Goal: Navigation & Orientation: Find specific page/section

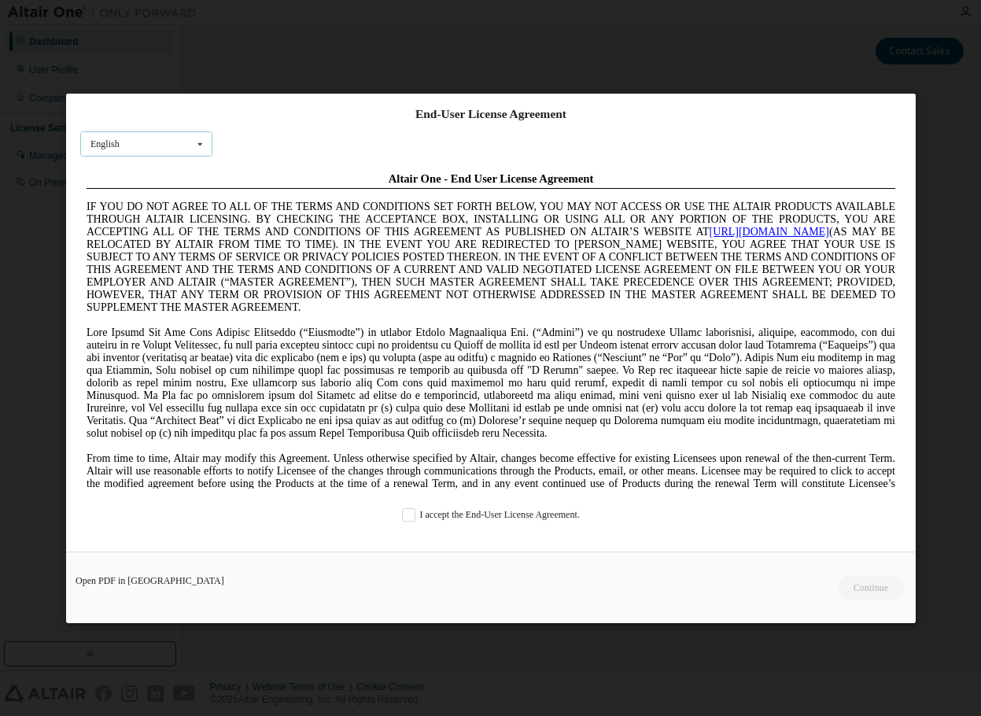
click at [178, 145] on div "English English Chinese French German Japanese Korean Portuguese" at bounding box center [146, 144] width 132 height 26
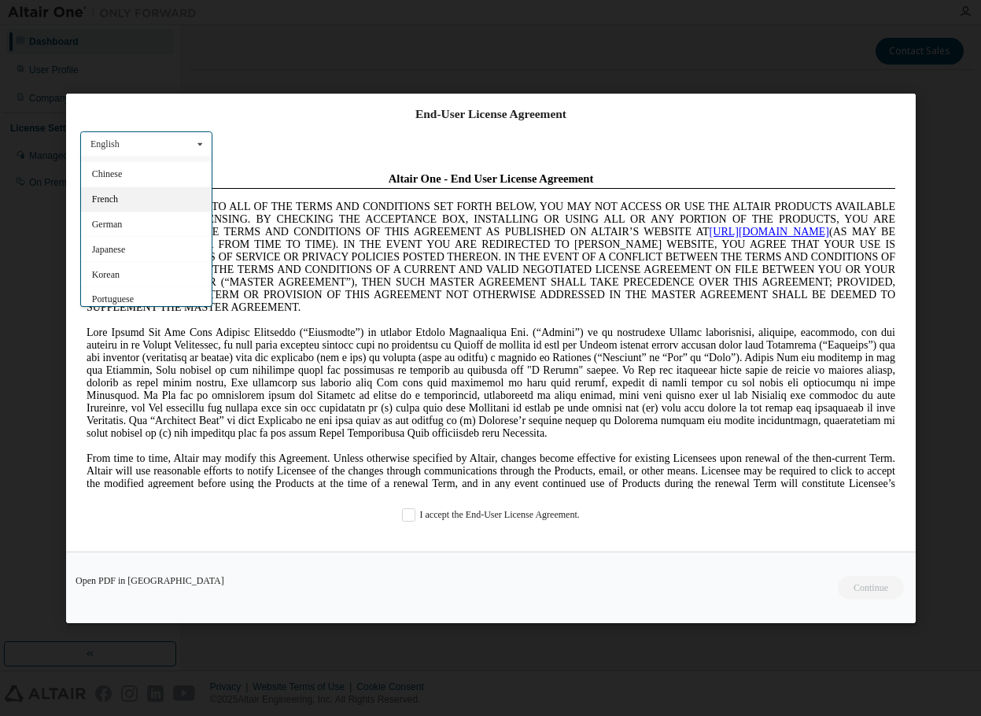
scroll to position [25, 0]
click at [325, 121] on div "End-User License Agreement" at bounding box center [490, 113] width 821 height 16
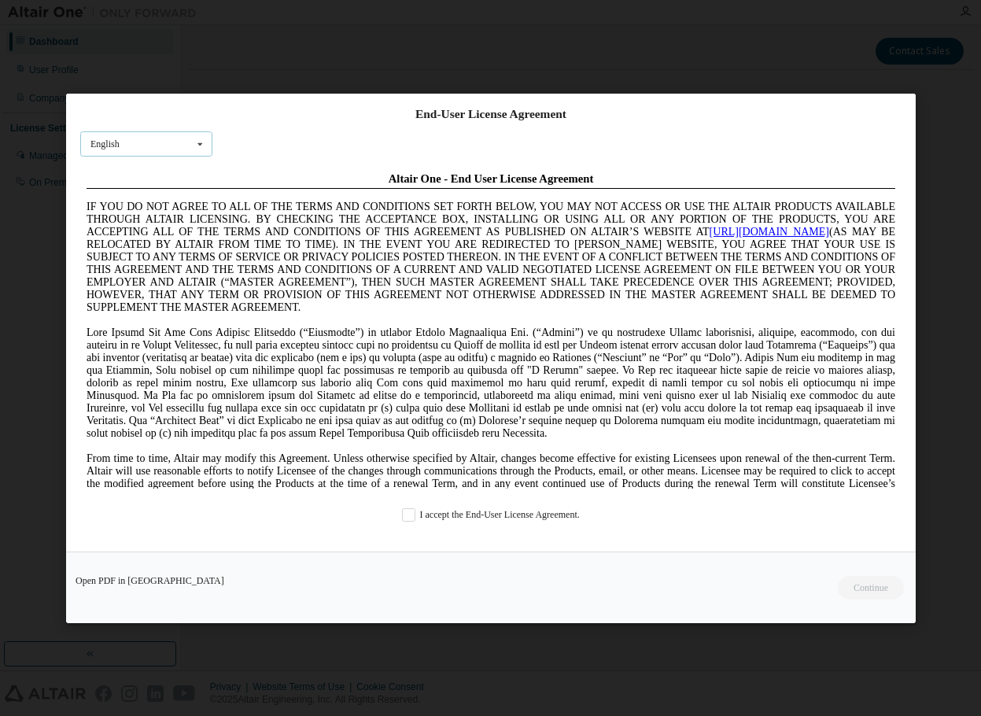
click at [190, 145] on icon at bounding box center [200, 143] width 20 height 24
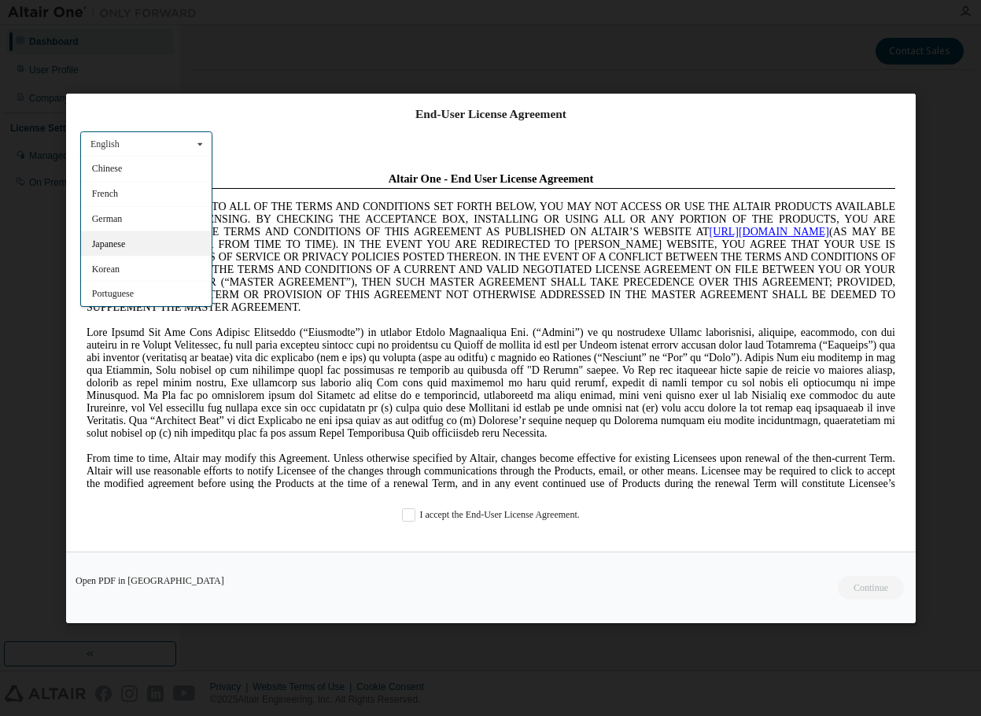
click at [134, 245] on div "Japanese" at bounding box center [146, 242] width 131 height 25
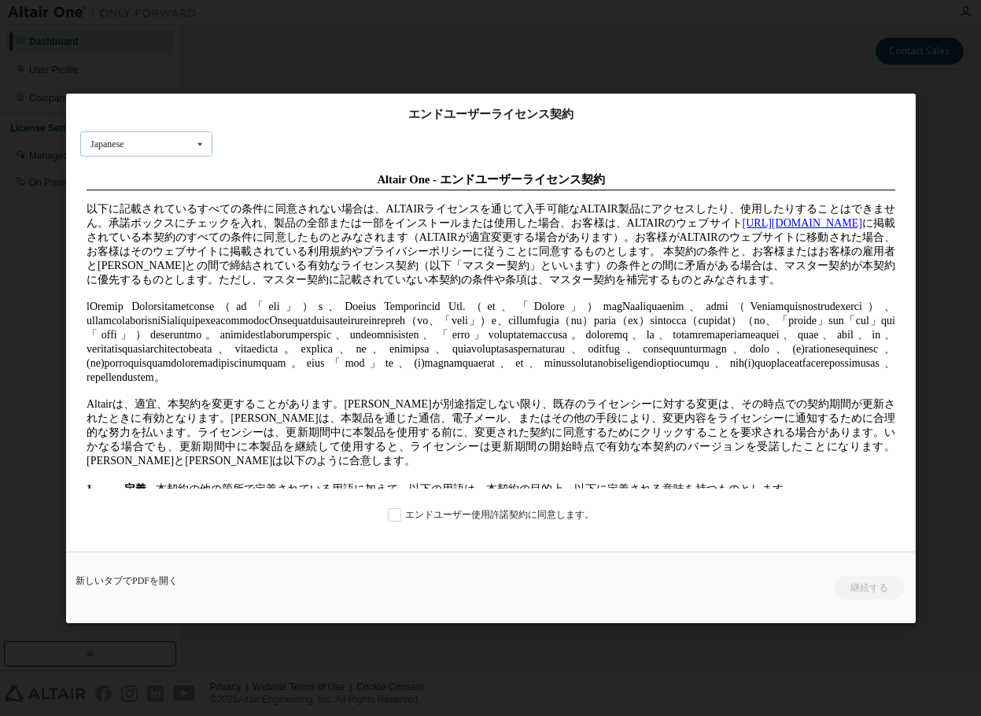
scroll to position [0, 0]
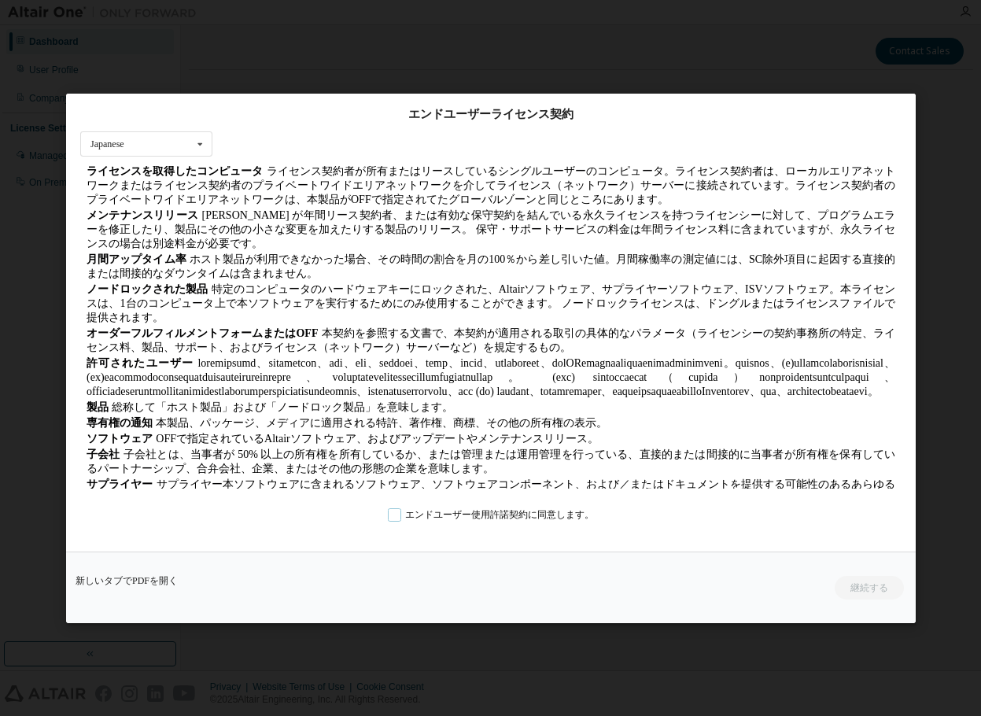
click at [390, 515] on label "エンドユーザー使用許諾契約に同意します。" at bounding box center [490, 513] width 206 height 13
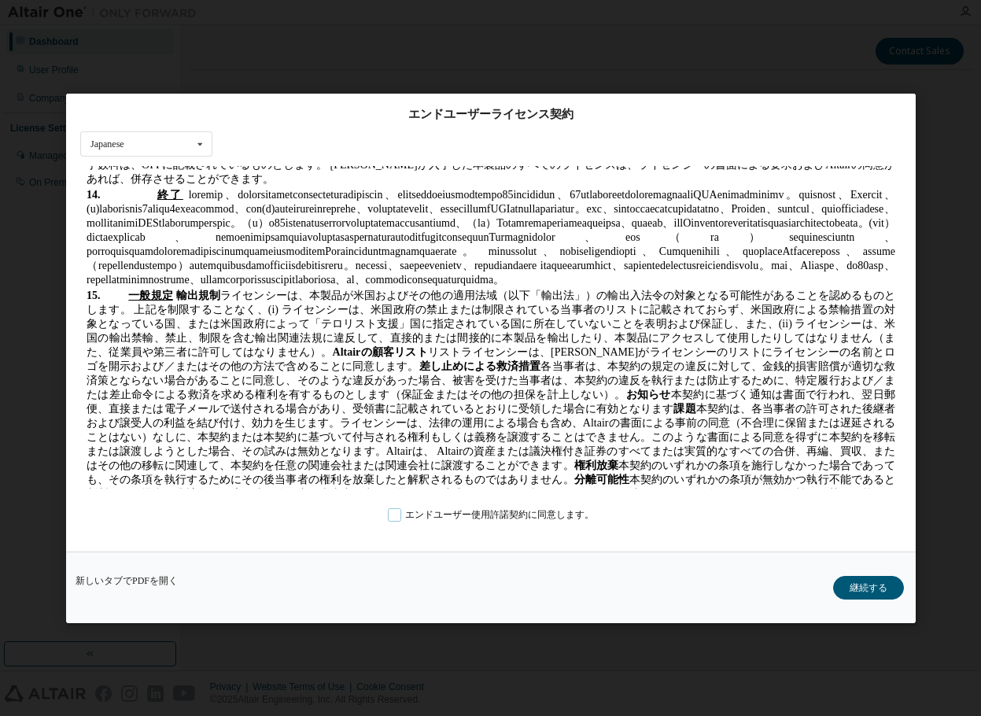
scroll to position [3067, 0]
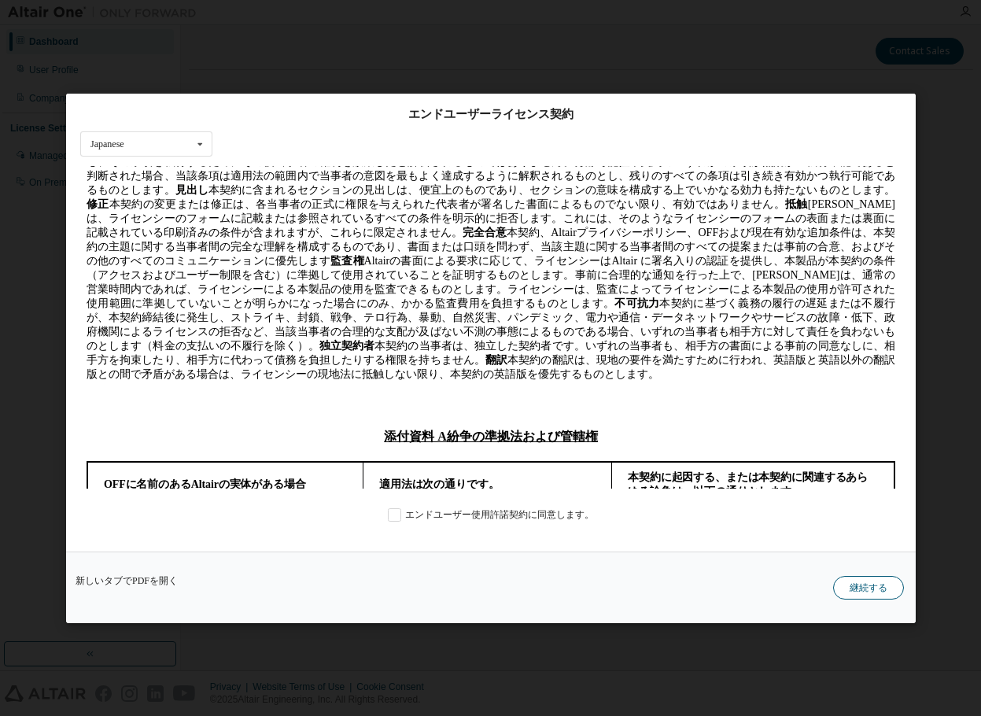
click at [849, 584] on button "継続する" at bounding box center [868, 587] width 71 height 24
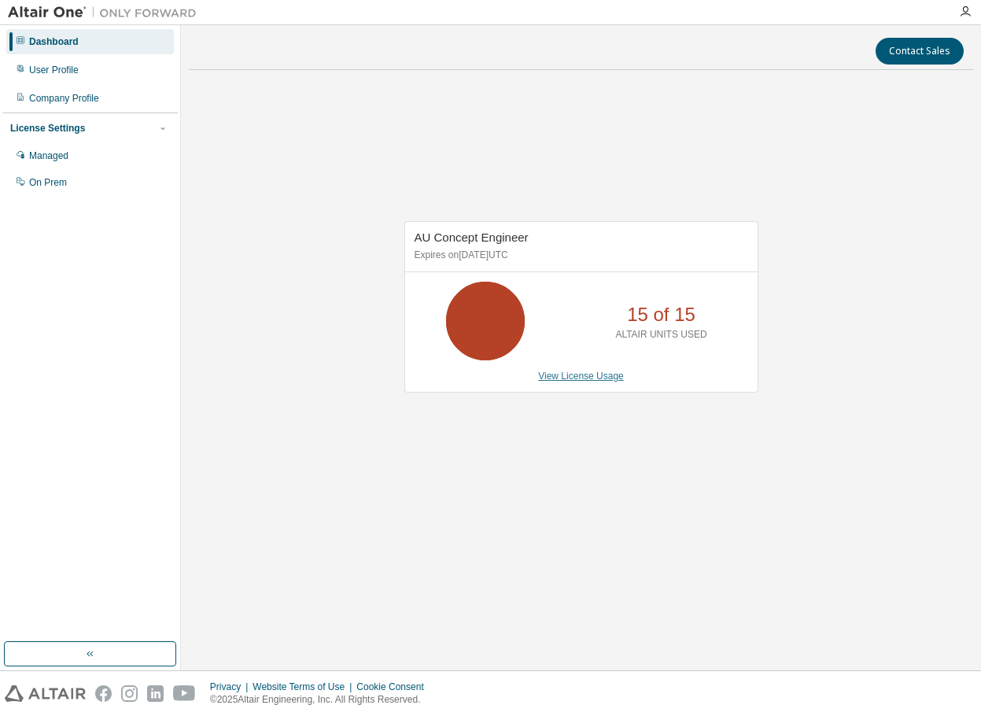
click at [547, 374] on link "View License Usage" at bounding box center [581, 375] width 86 height 11
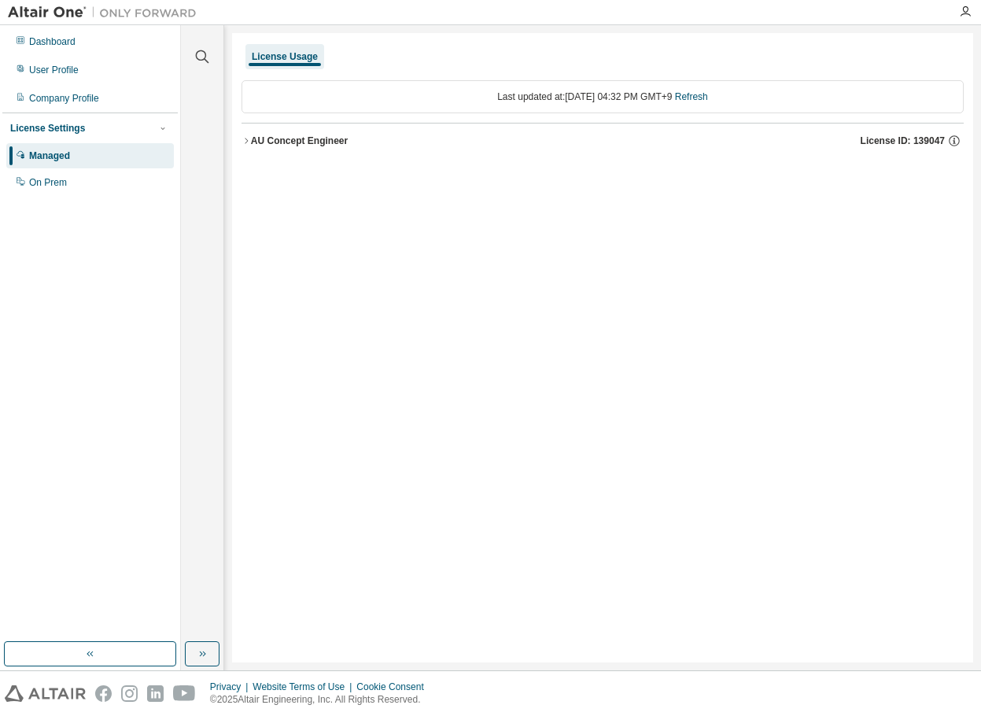
click at [249, 143] on icon "button" at bounding box center [245, 140] width 9 height 9
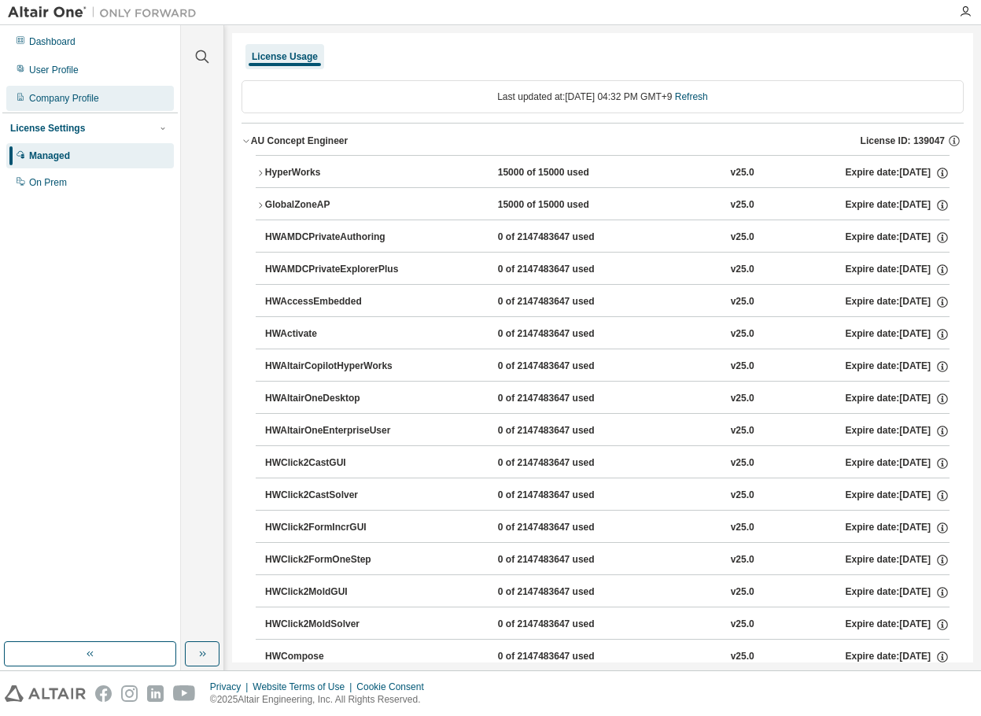
click at [91, 98] on div "Company Profile" at bounding box center [64, 98] width 70 height 13
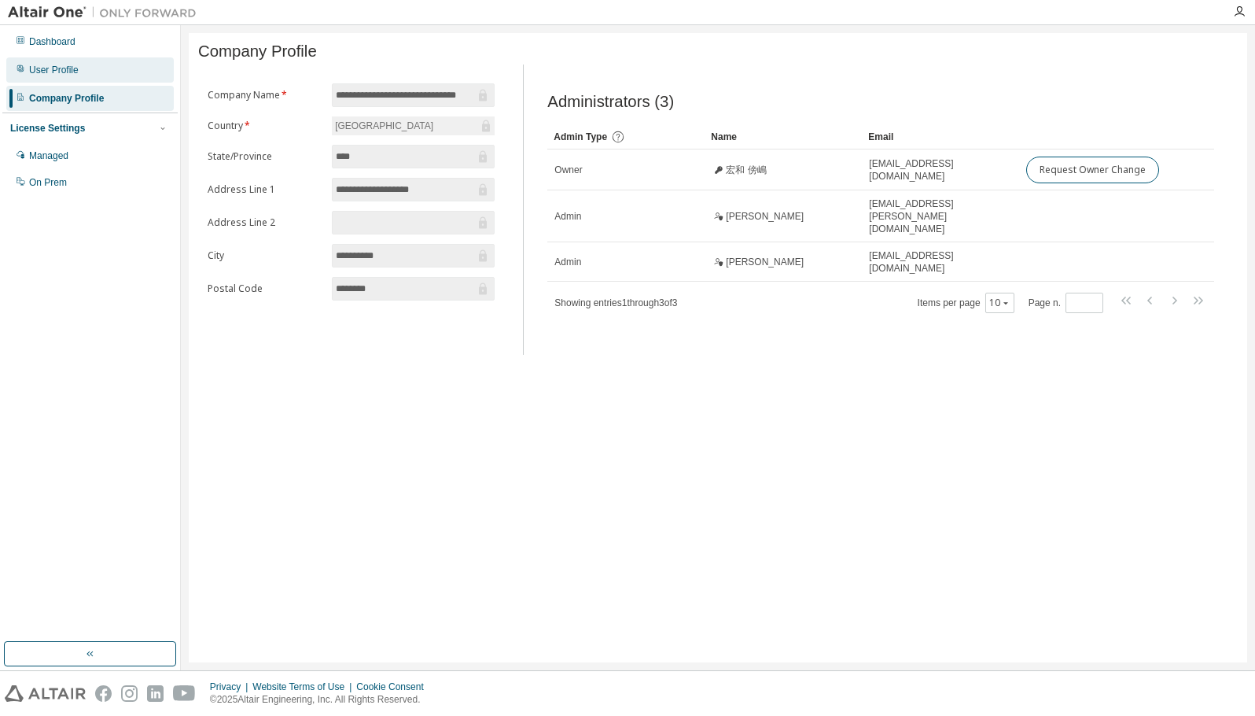
click at [61, 72] on div "User Profile" at bounding box center [54, 70] width 50 height 13
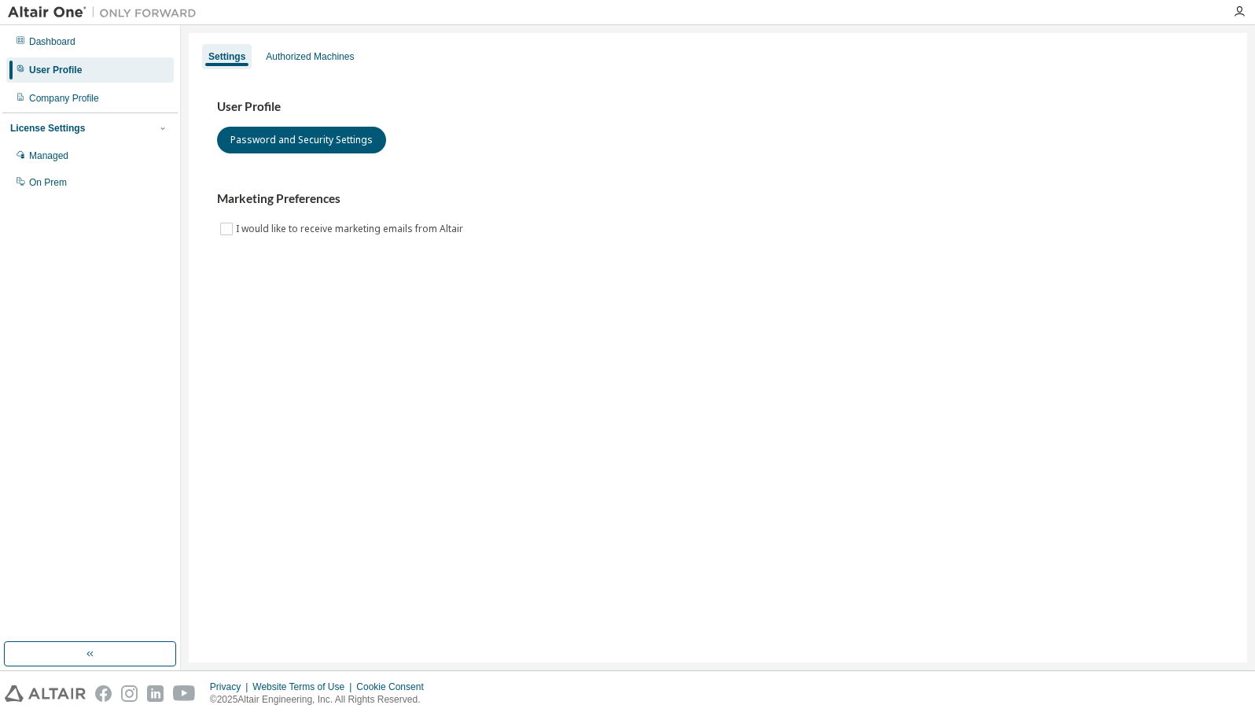
click at [332, 69] on div "Settings Authorized Machines" at bounding box center [718, 56] width 1040 height 28
click at [326, 57] on div "Authorized Machines" at bounding box center [310, 56] width 88 height 13
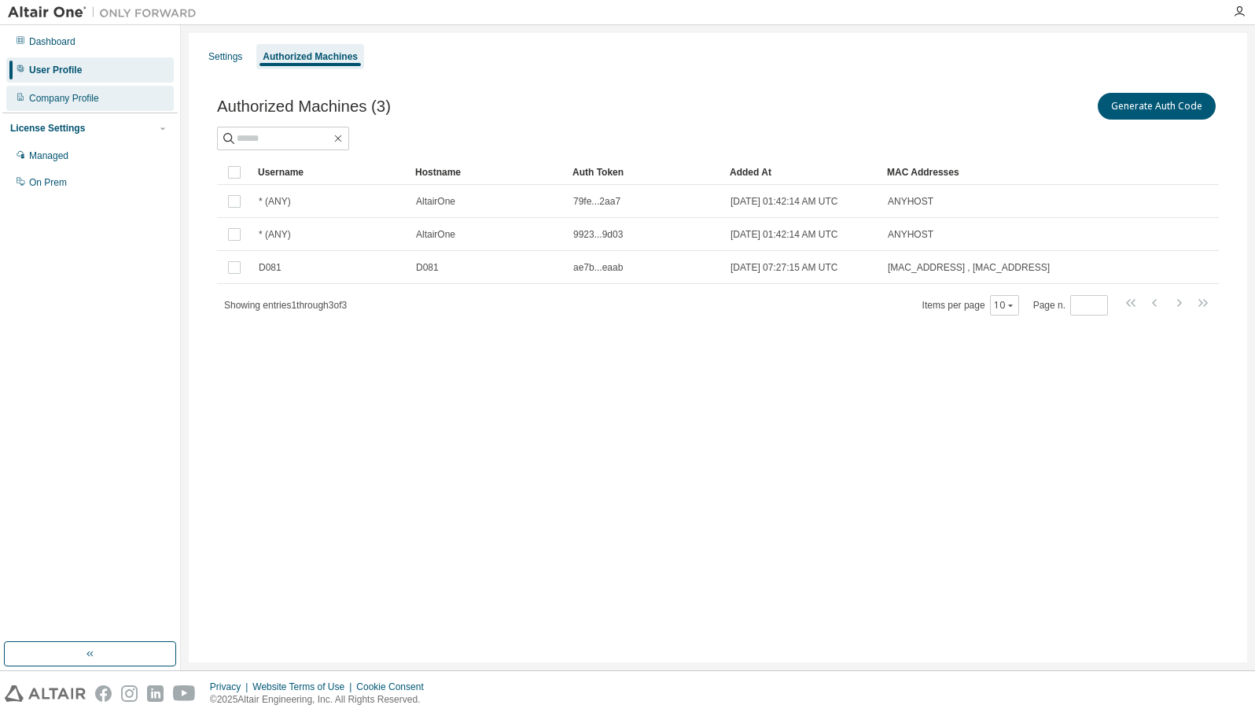
click at [118, 96] on div "Company Profile" at bounding box center [90, 98] width 168 height 25
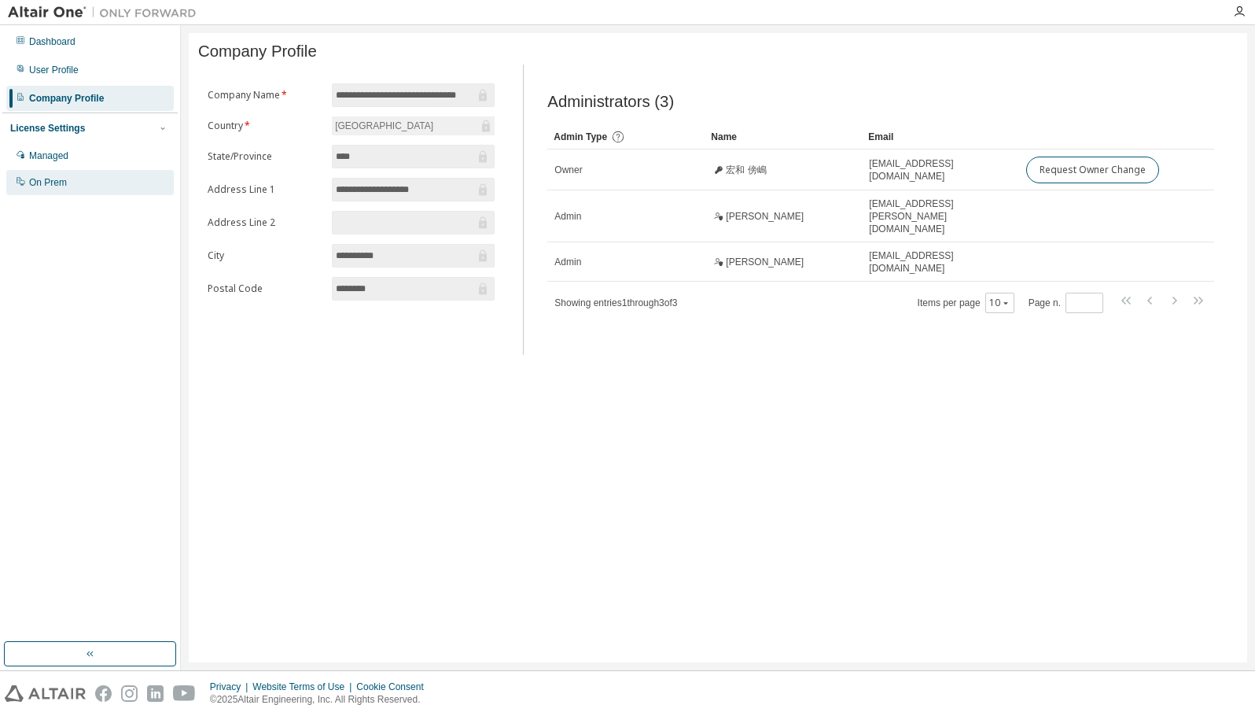
click at [78, 178] on div "On Prem" at bounding box center [90, 182] width 168 height 25
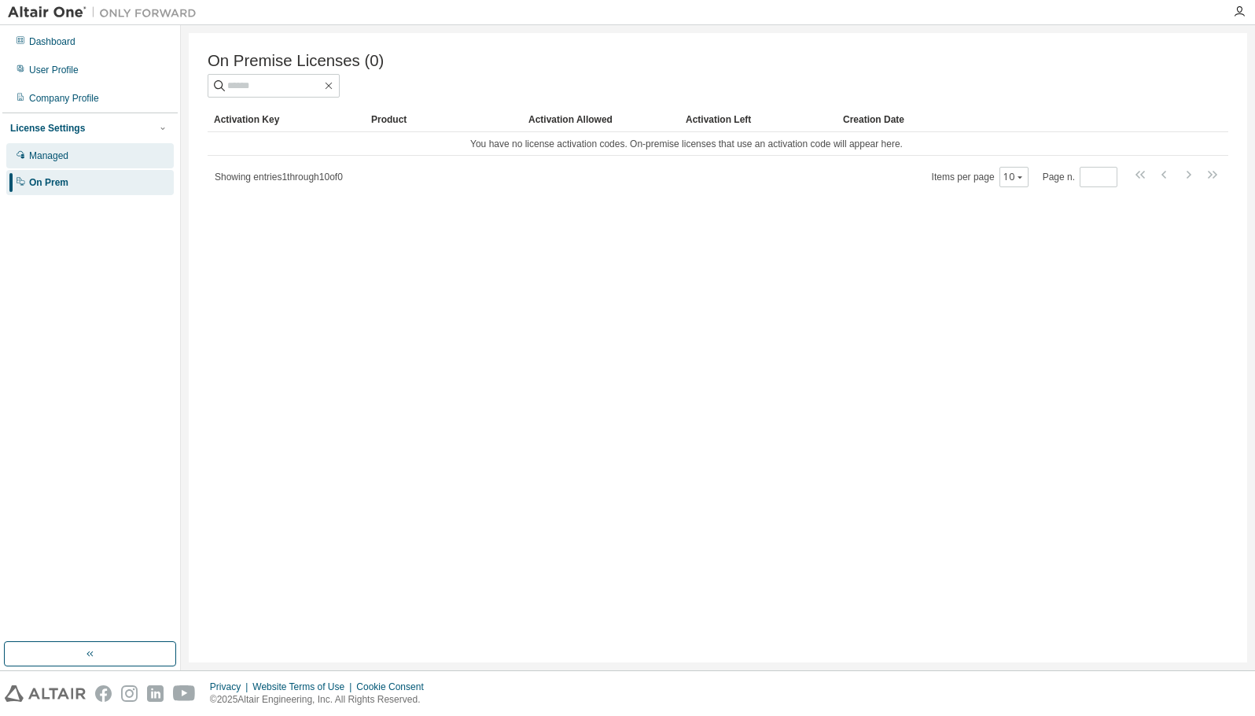
click at [83, 164] on div "Managed" at bounding box center [90, 155] width 168 height 25
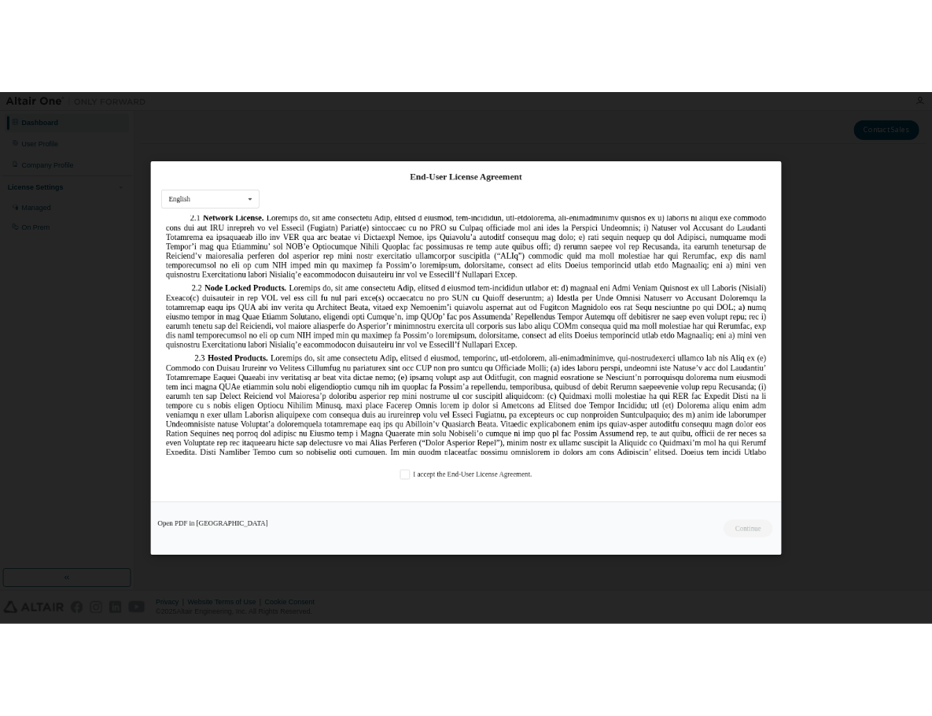
scroll to position [1337, 0]
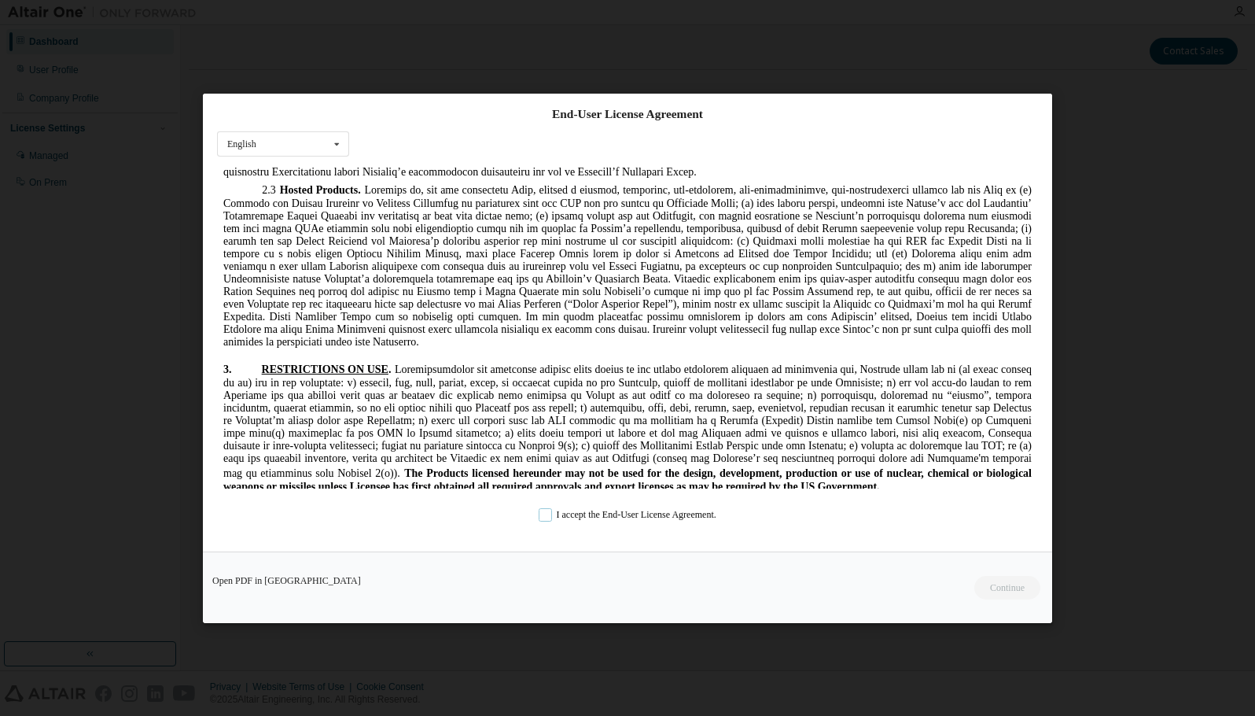
click at [543, 518] on label "I accept the End-User License Agreement." at bounding box center [628, 513] width 178 height 13
click at [980, 590] on button "Continue" at bounding box center [1007, 587] width 68 height 24
